Goal: Check status: Check status

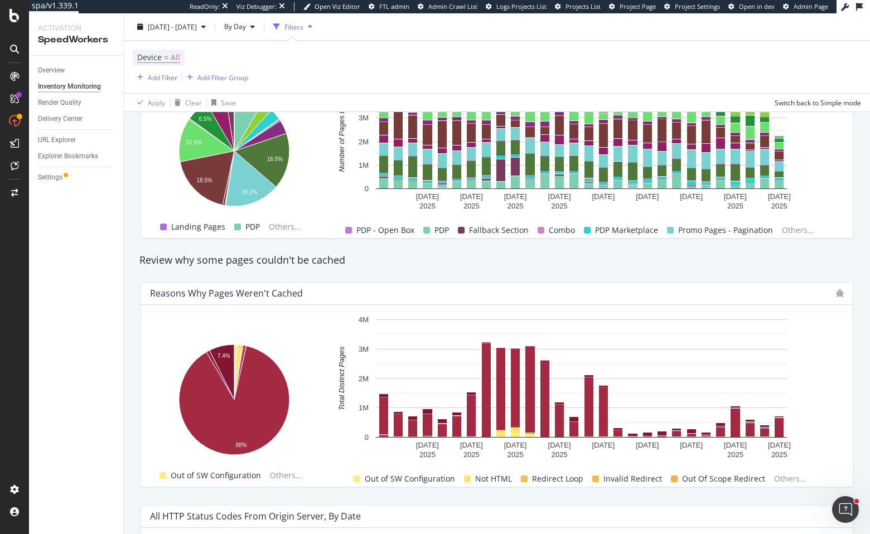
scroll to position [288, 0]
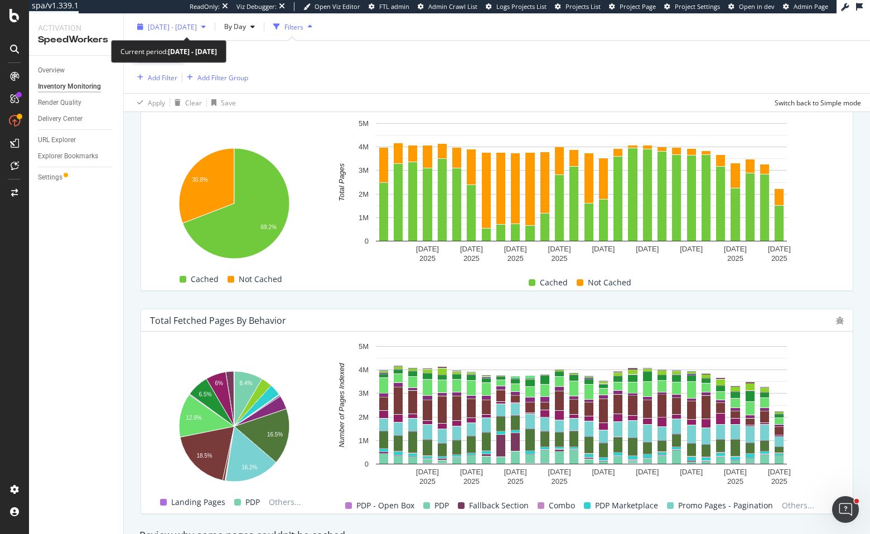
click at [197, 26] on span "[DATE] - [DATE]" at bounding box center [172, 26] width 49 height 9
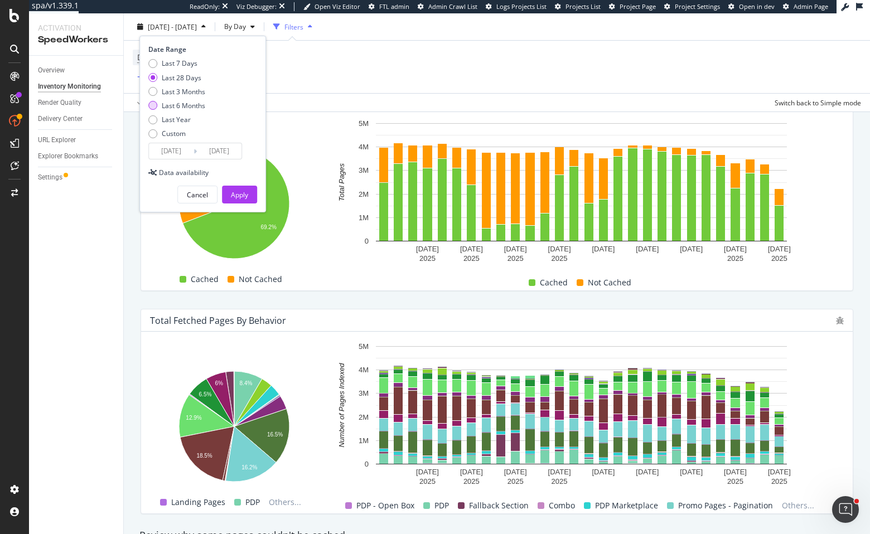
click at [186, 103] on div "Last 6 Months" at bounding box center [184, 105] width 44 height 9
type input "[DATE]"
click at [240, 198] on div "Apply" at bounding box center [239, 194] width 17 height 9
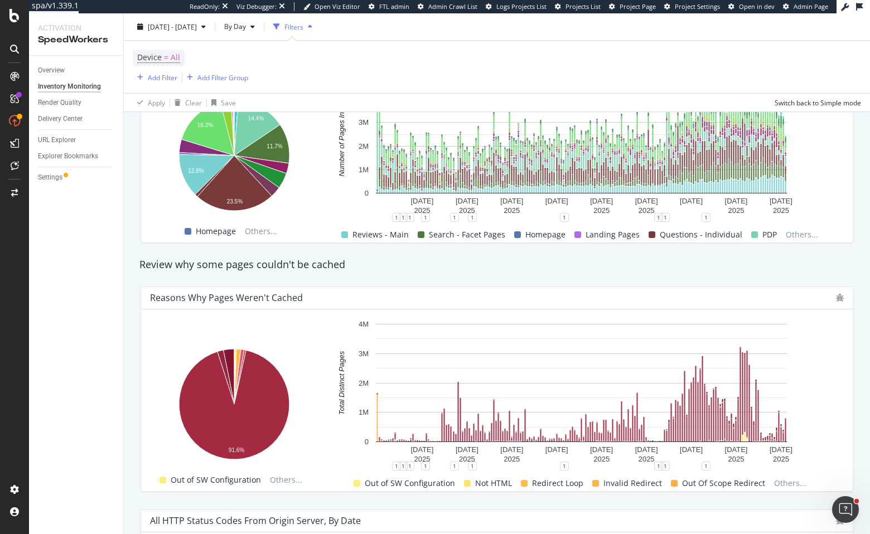
scroll to position [787, 0]
